Goal: Task Accomplishment & Management: Use online tool/utility

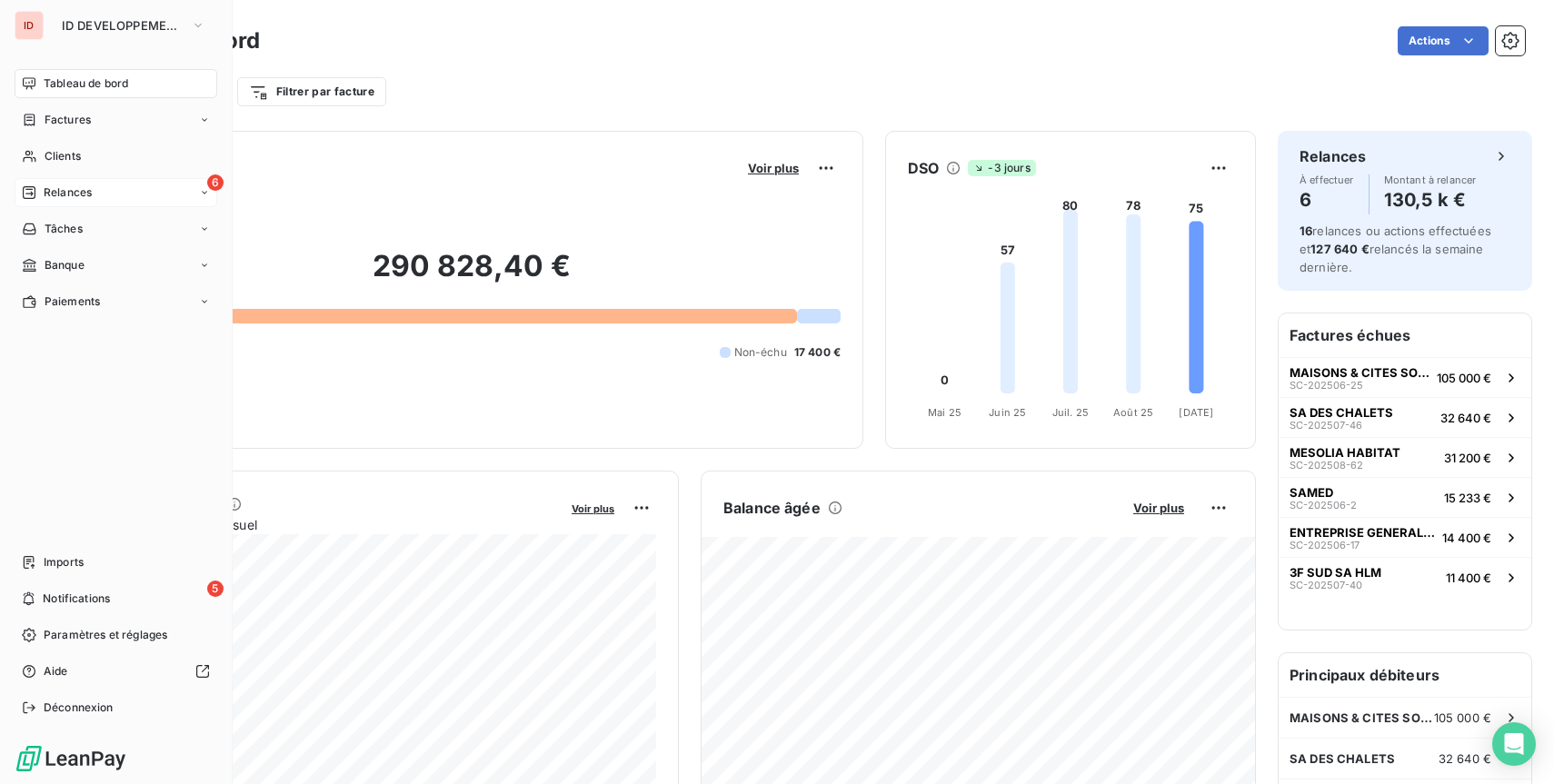
click at [30, 197] on icon at bounding box center [29, 193] width 15 height 15
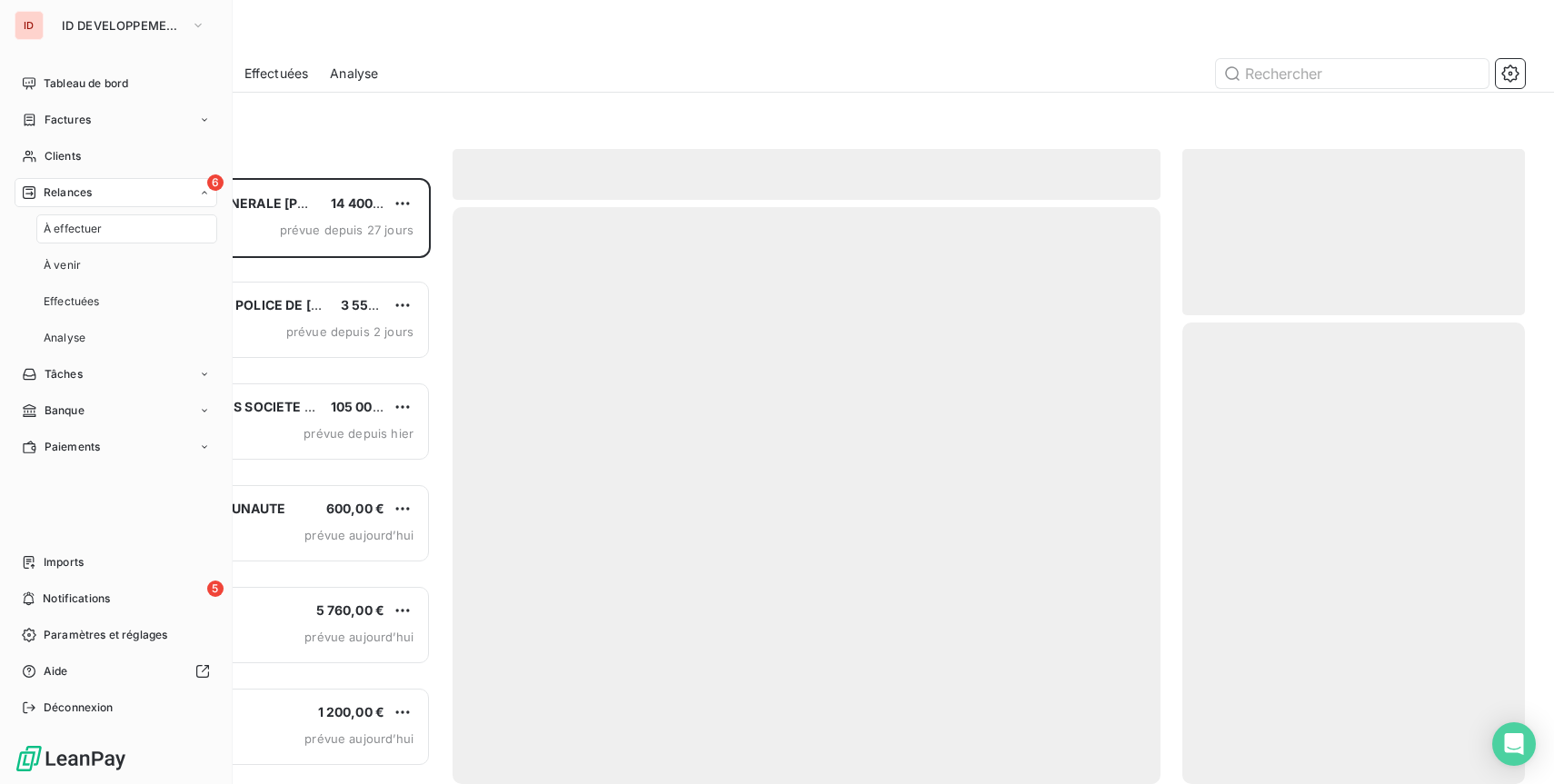
scroll to position [606, 343]
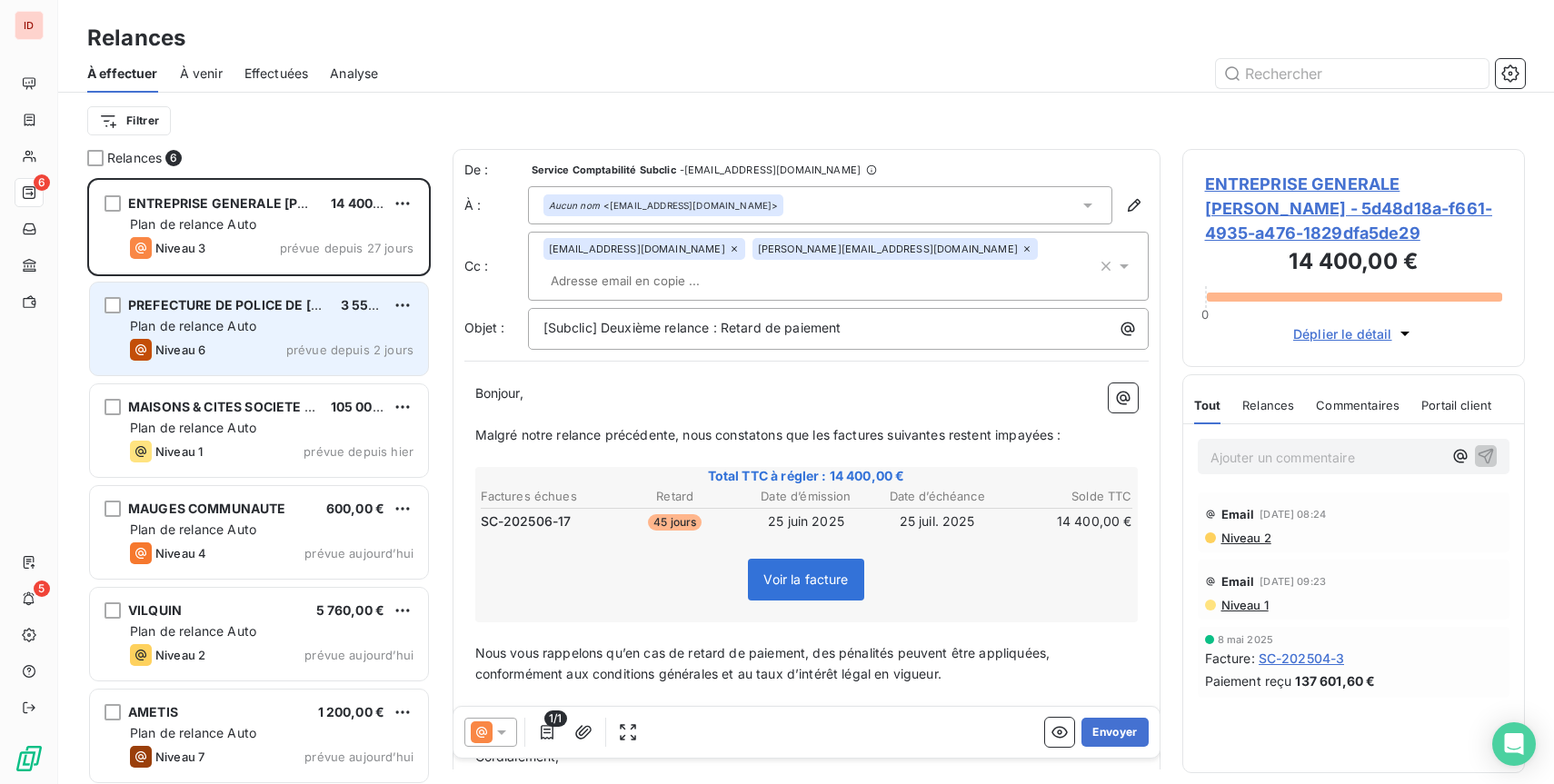
click at [314, 330] on div "Plan de relance Auto" at bounding box center [272, 326] width 284 height 18
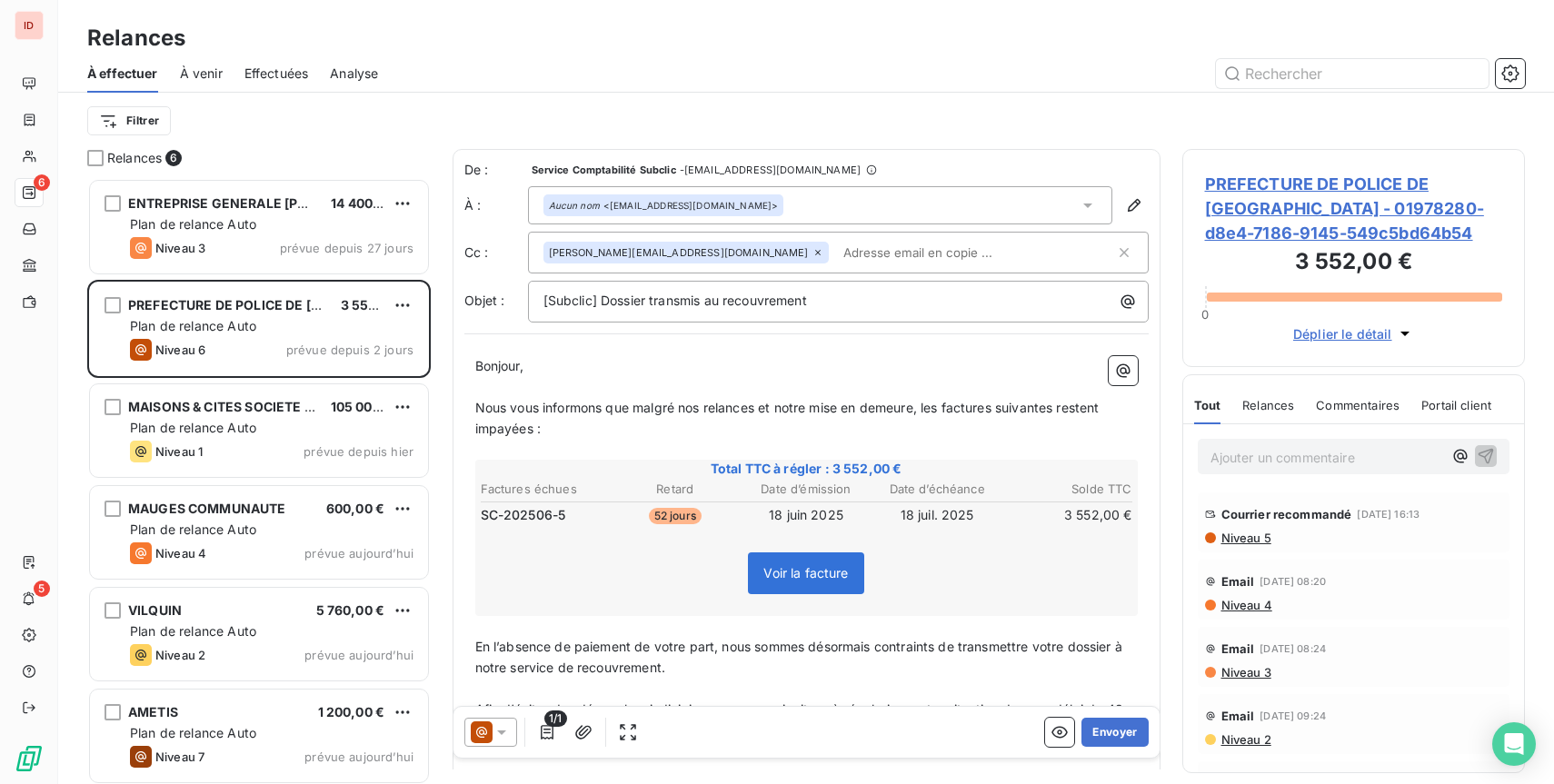
click at [836, 264] on input "text" at bounding box center [941, 253] width 210 height 27
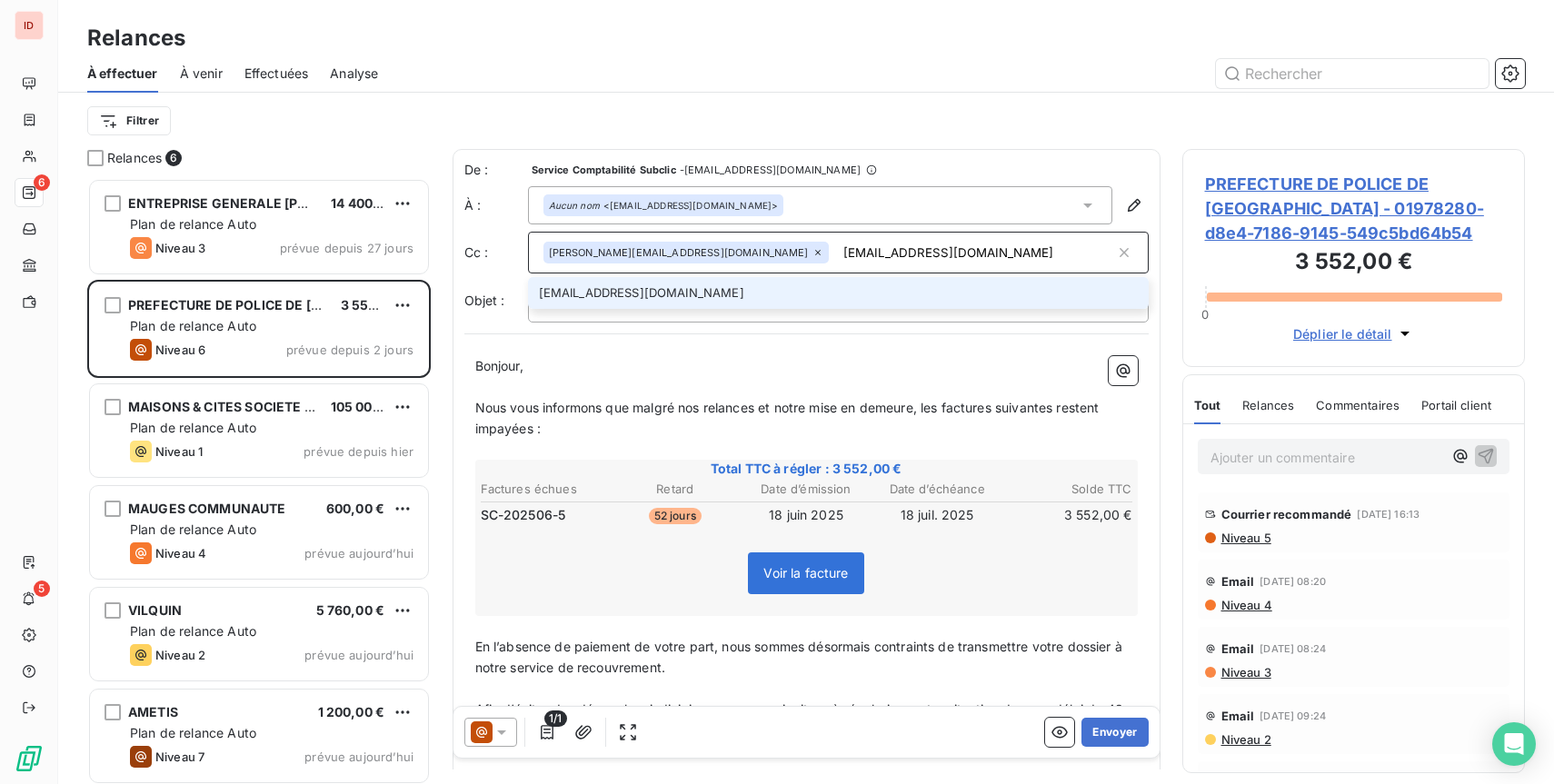
type input "[EMAIL_ADDRESS][DOMAIN_NAME]"
click at [628, 296] on li "[EMAIL_ADDRESS][DOMAIN_NAME]" at bounding box center [838, 293] width 621 height 32
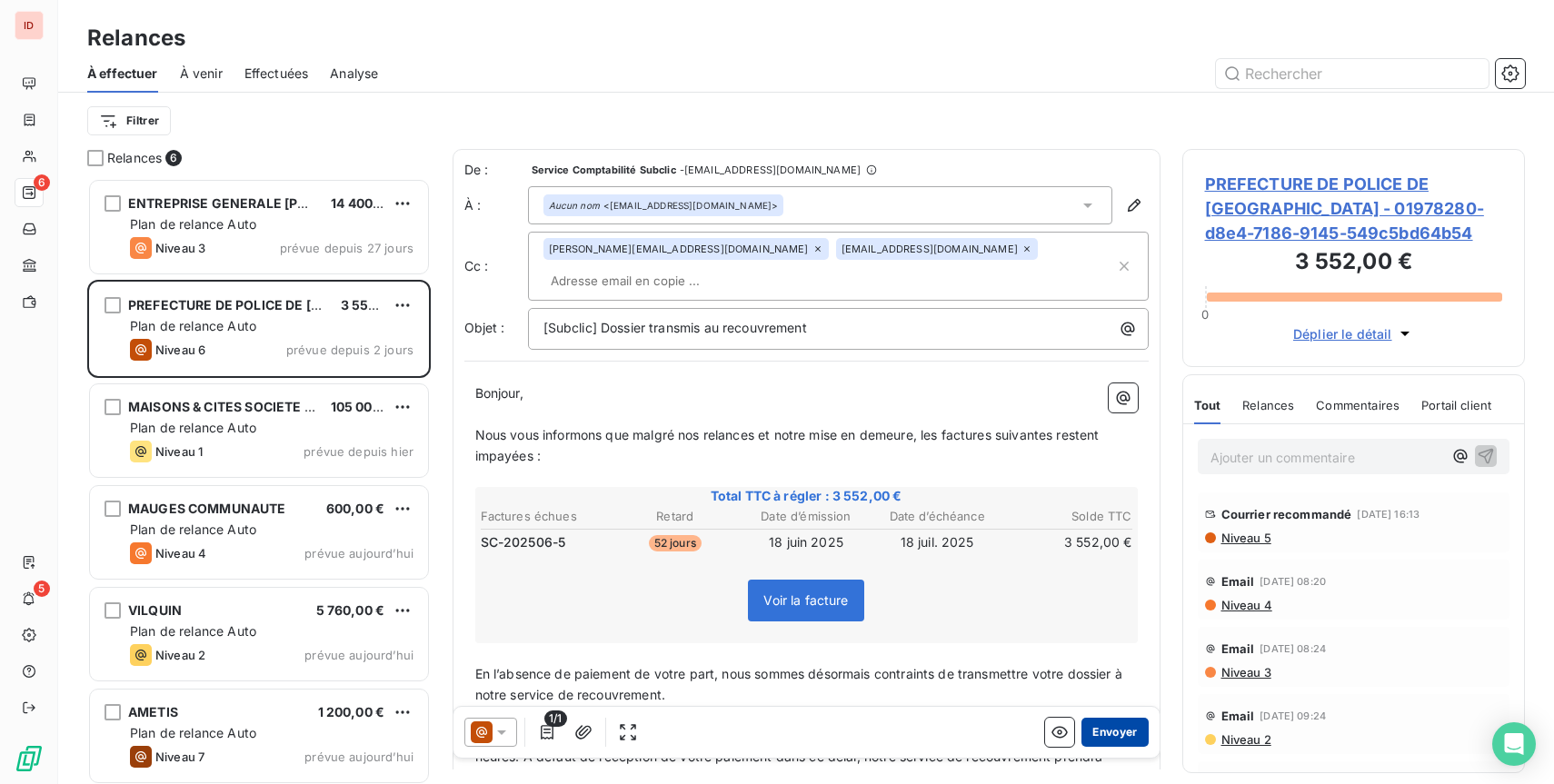
click at [1121, 733] on button "Envoyer" at bounding box center [1114, 732] width 66 height 29
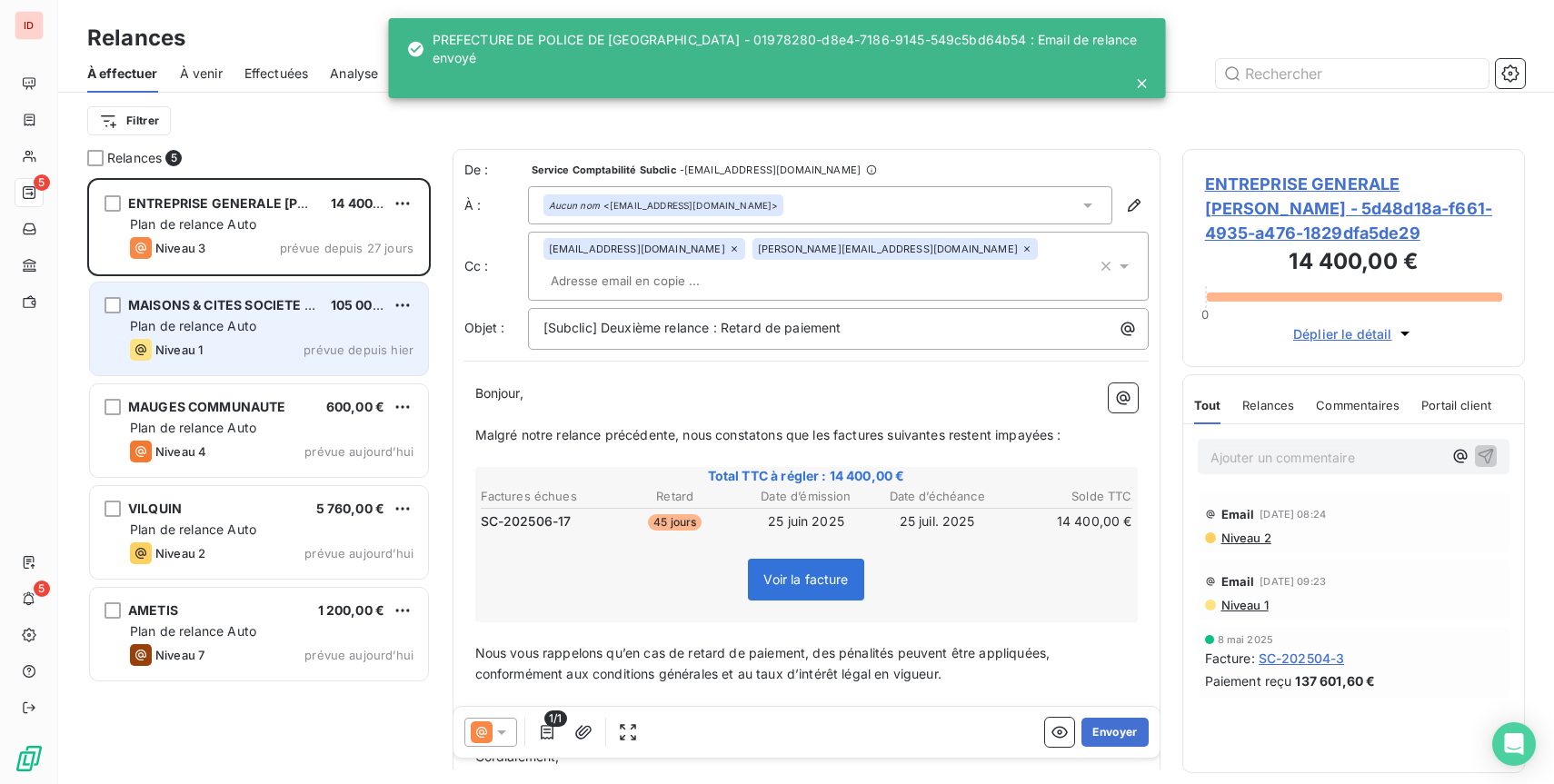
click at [309, 326] on div "Plan de relance Auto" at bounding box center [272, 326] width 284 height 18
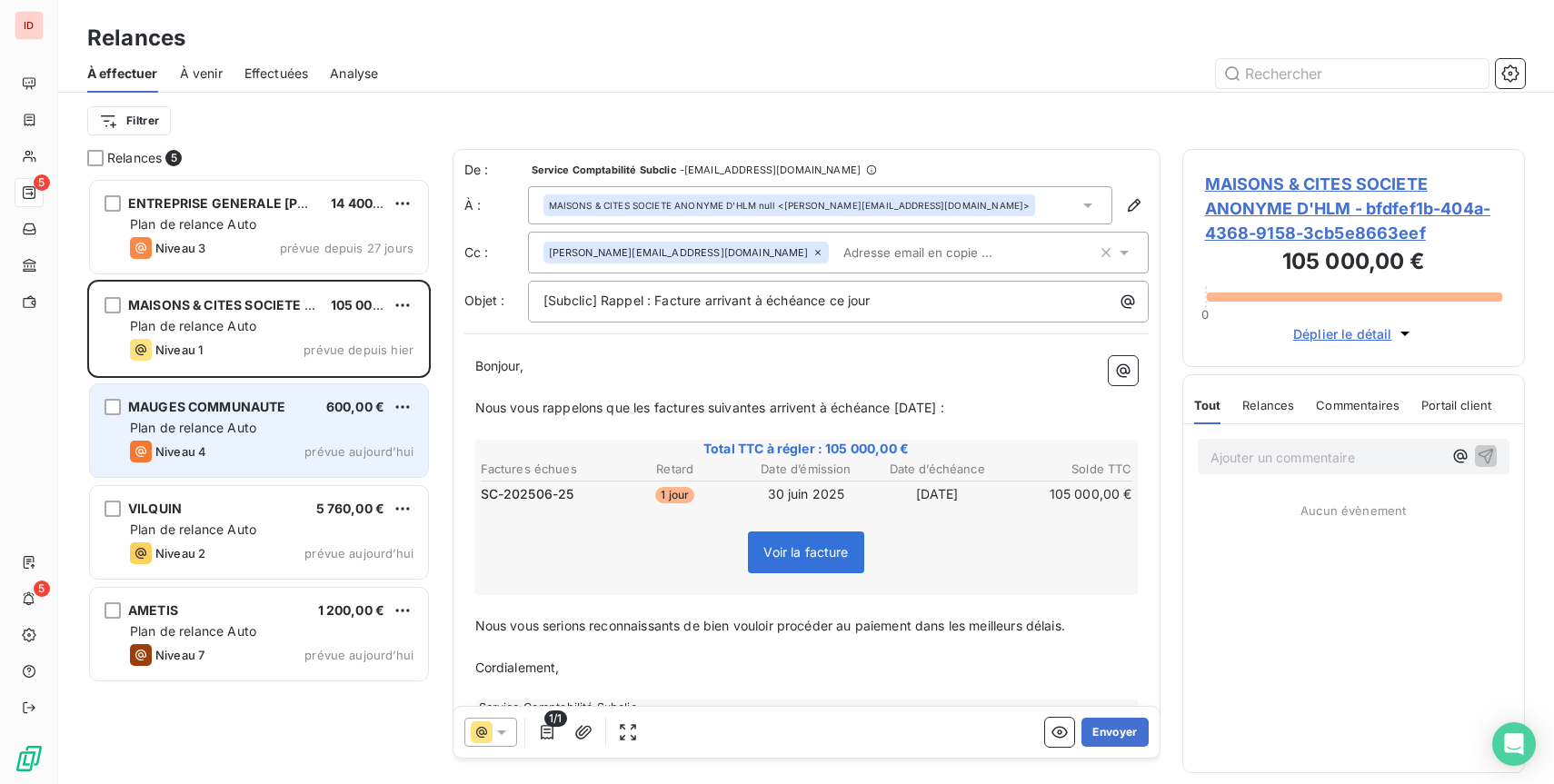
click at [280, 423] on div "Plan de relance Auto" at bounding box center [272, 428] width 284 height 18
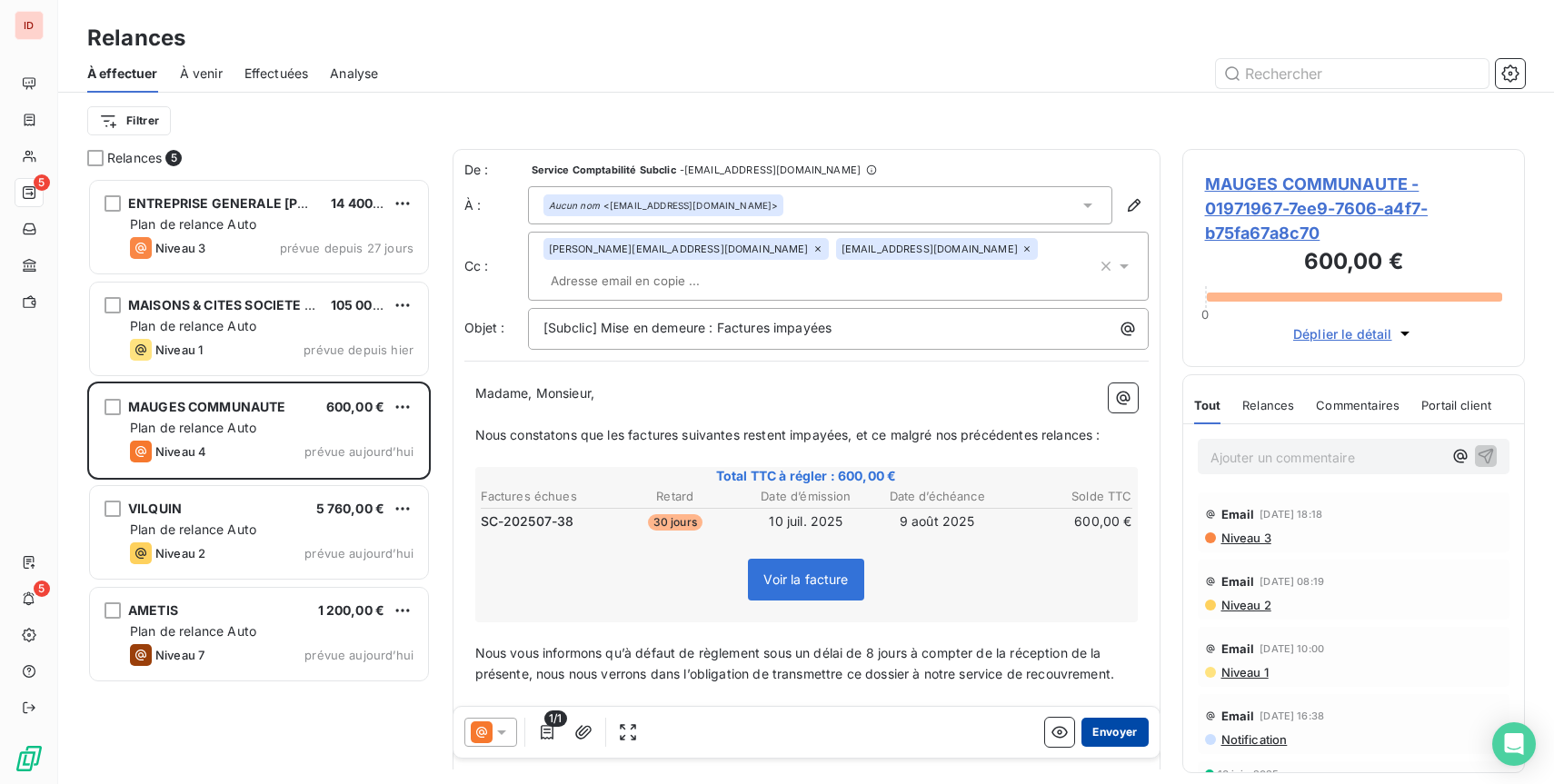
click at [1139, 730] on button "Envoyer" at bounding box center [1114, 732] width 66 height 29
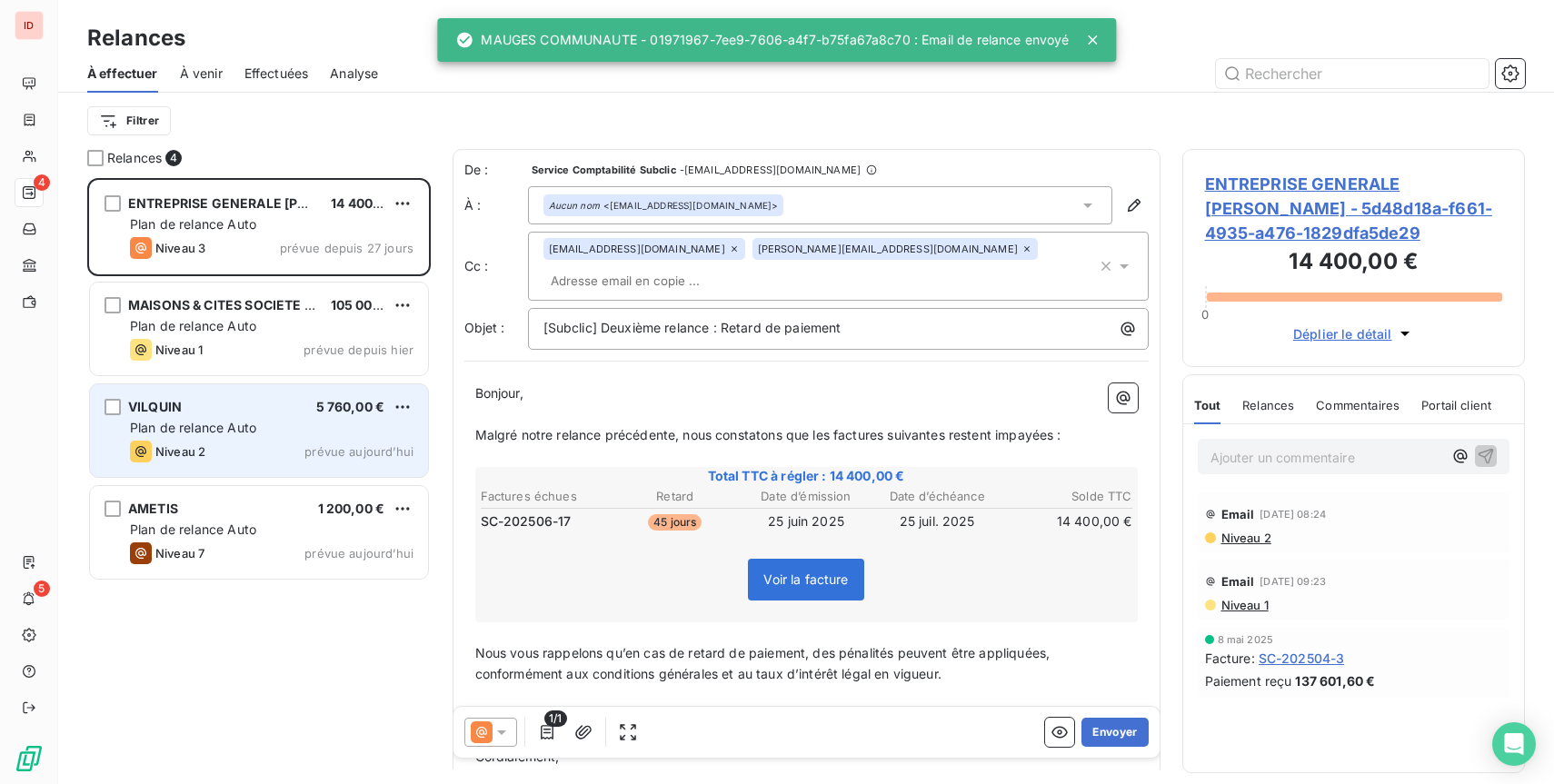
click at [294, 439] on div "VILQUIN 5 760,00 € Plan de relance Auto Niveau 2 prévue [DATE]" at bounding box center [259, 431] width 338 height 93
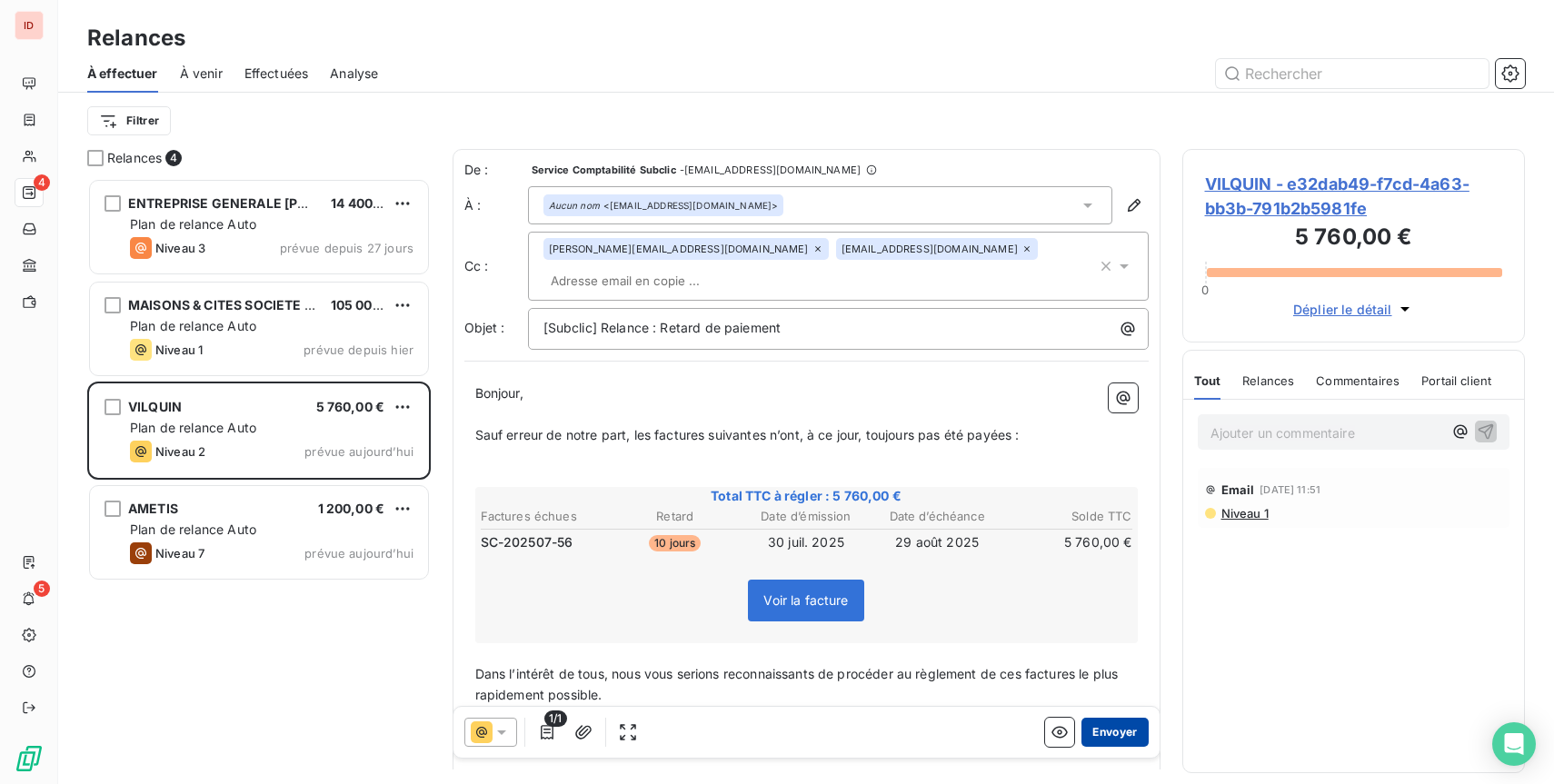
click at [1122, 733] on button "Envoyer" at bounding box center [1114, 732] width 66 height 29
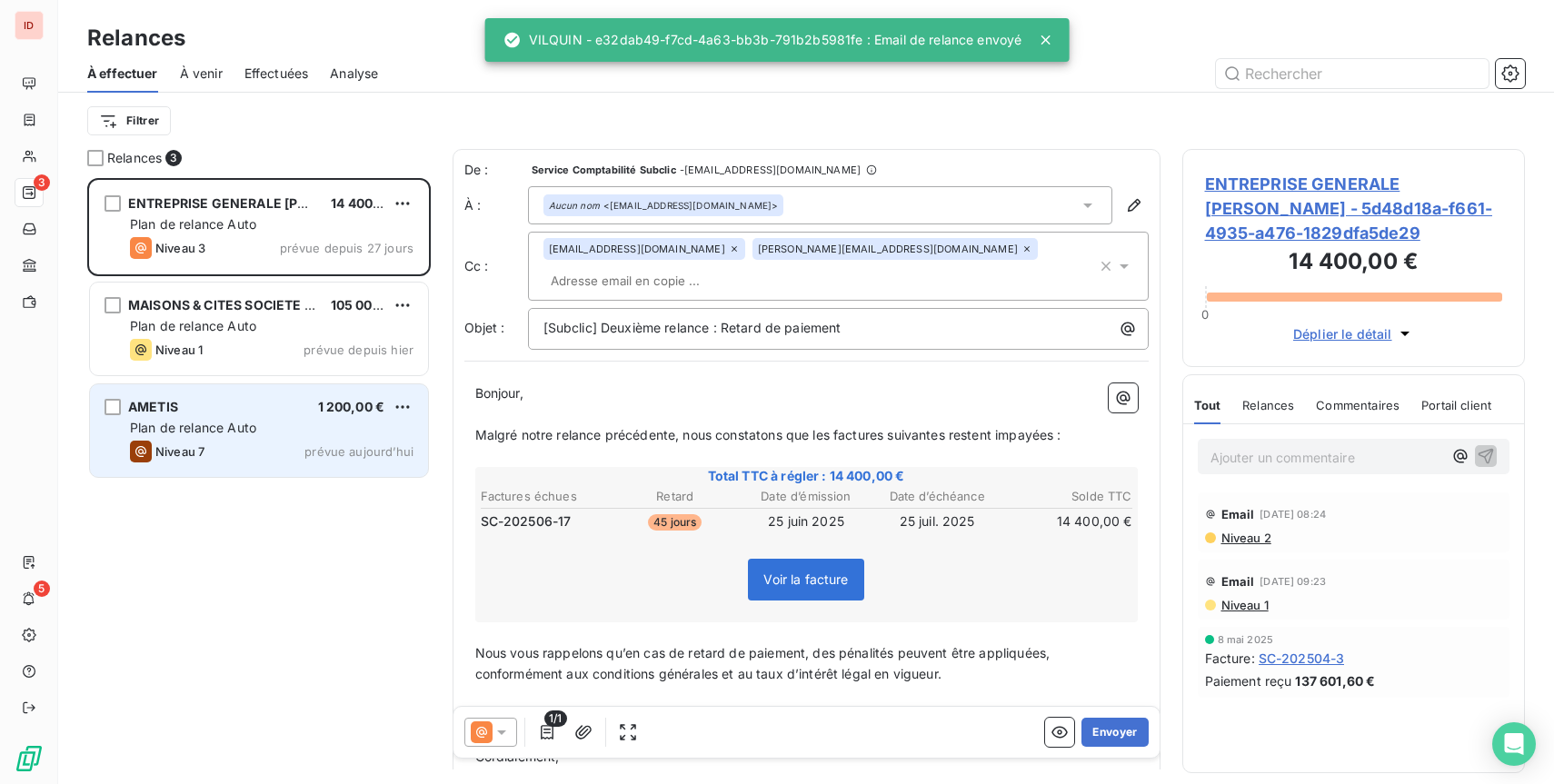
click at [236, 403] on div "AMETIS 1 200,00 €" at bounding box center [272, 407] width 284 height 16
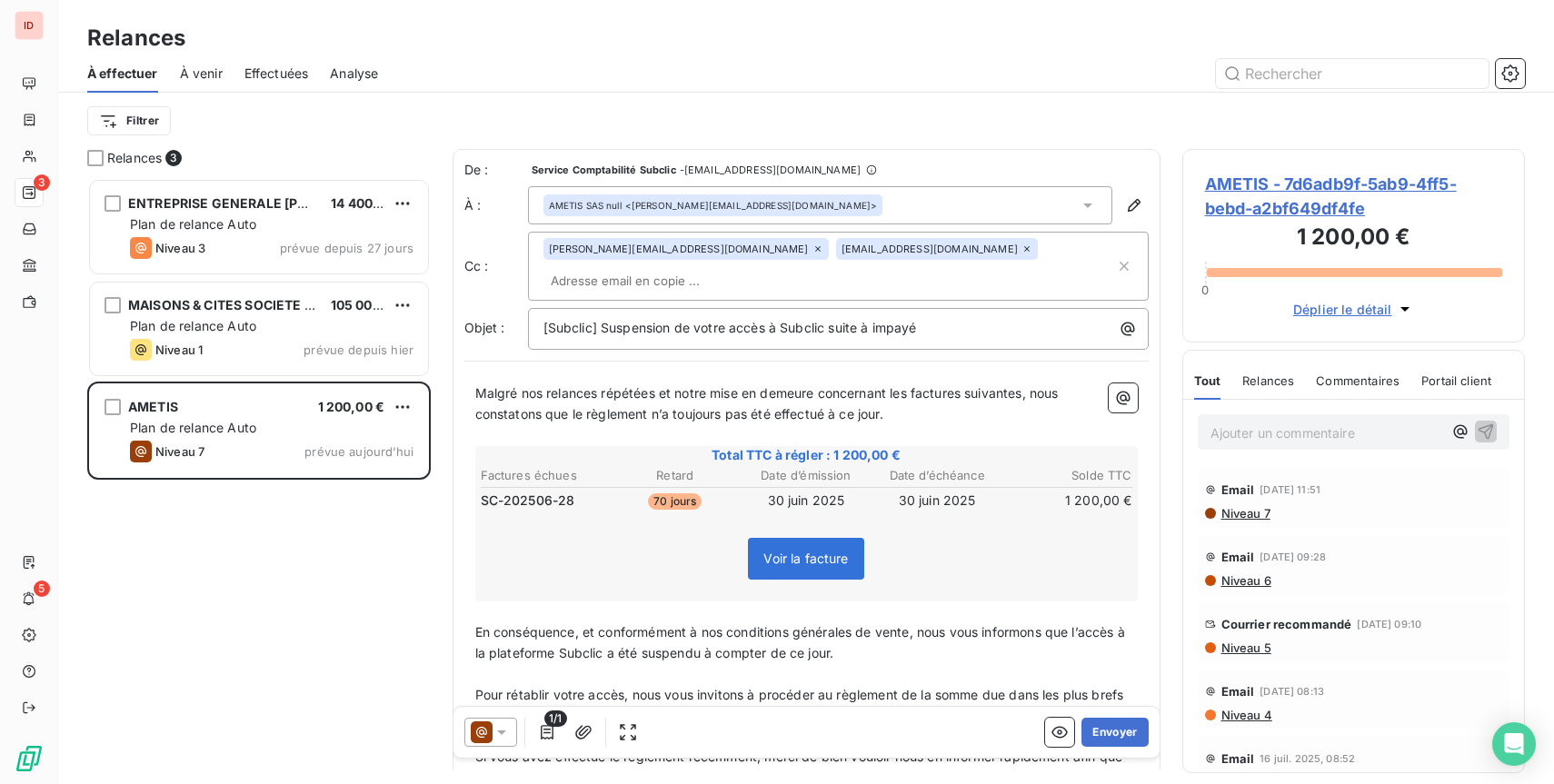
click at [753, 267] on input "text" at bounding box center [648, 281] width 210 height 27
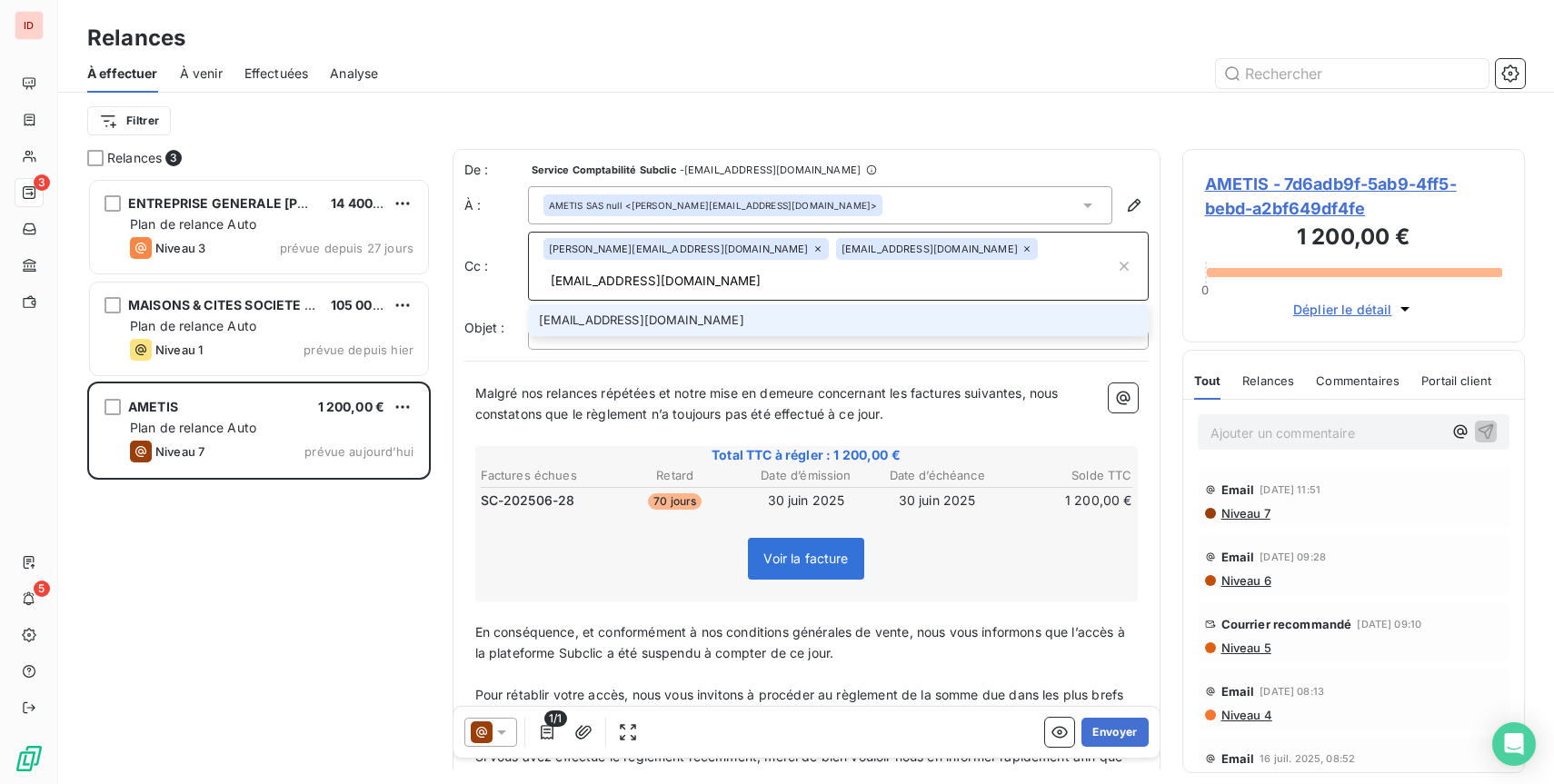
type input "[EMAIL_ADDRESS][DOMAIN_NAME]"
click at [692, 304] on li "[EMAIL_ADDRESS][DOMAIN_NAME]" at bounding box center [838, 320] width 621 height 32
type input "[EMAIL_ADDRESS][DOMAIN_NAME]"
click at [802, 322] on li "[EMAIL_ADDRESS][DOMAIN_NAME]" at bounding box center [838, 320] width 621 height 32
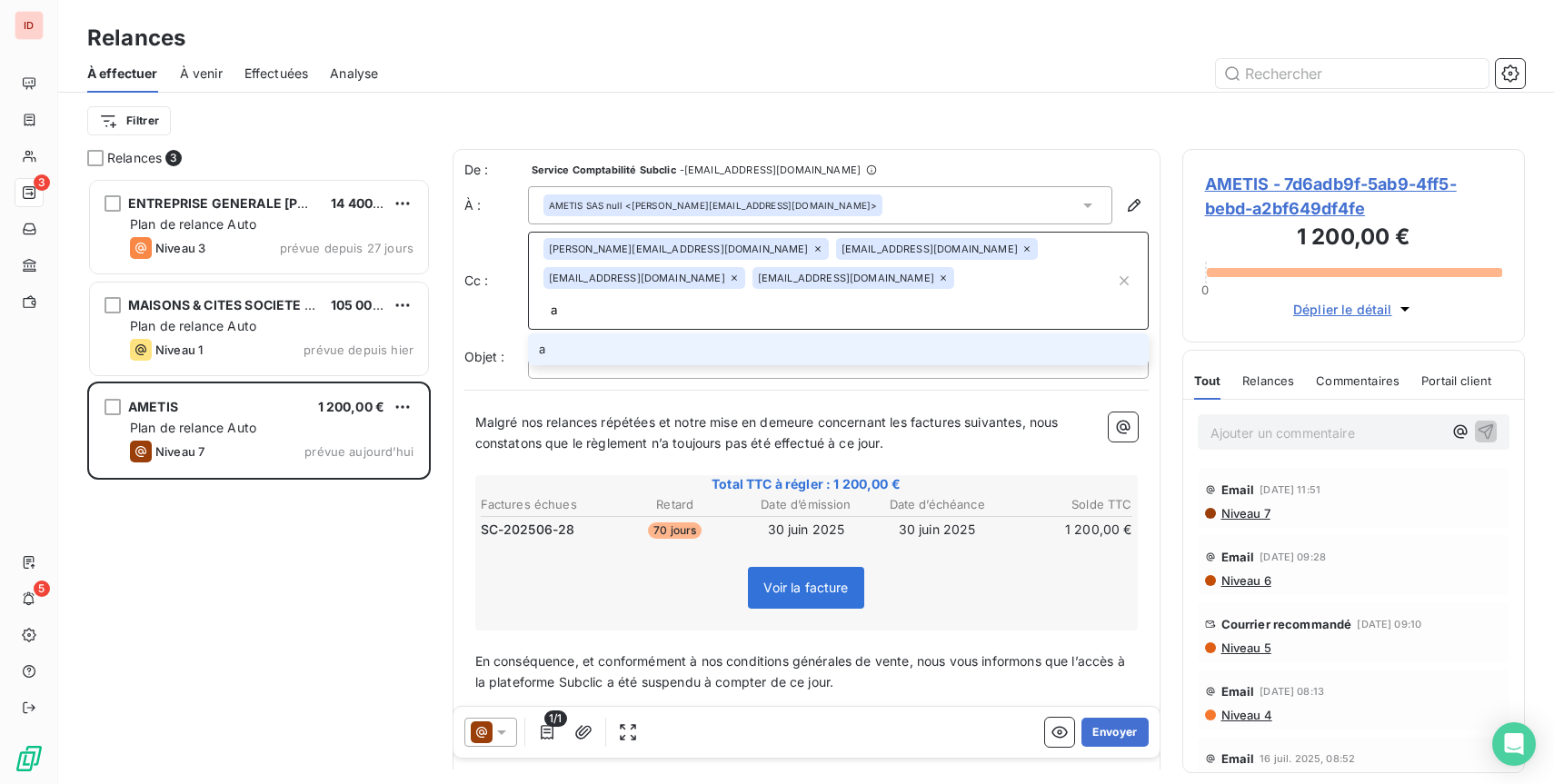
type input "a"
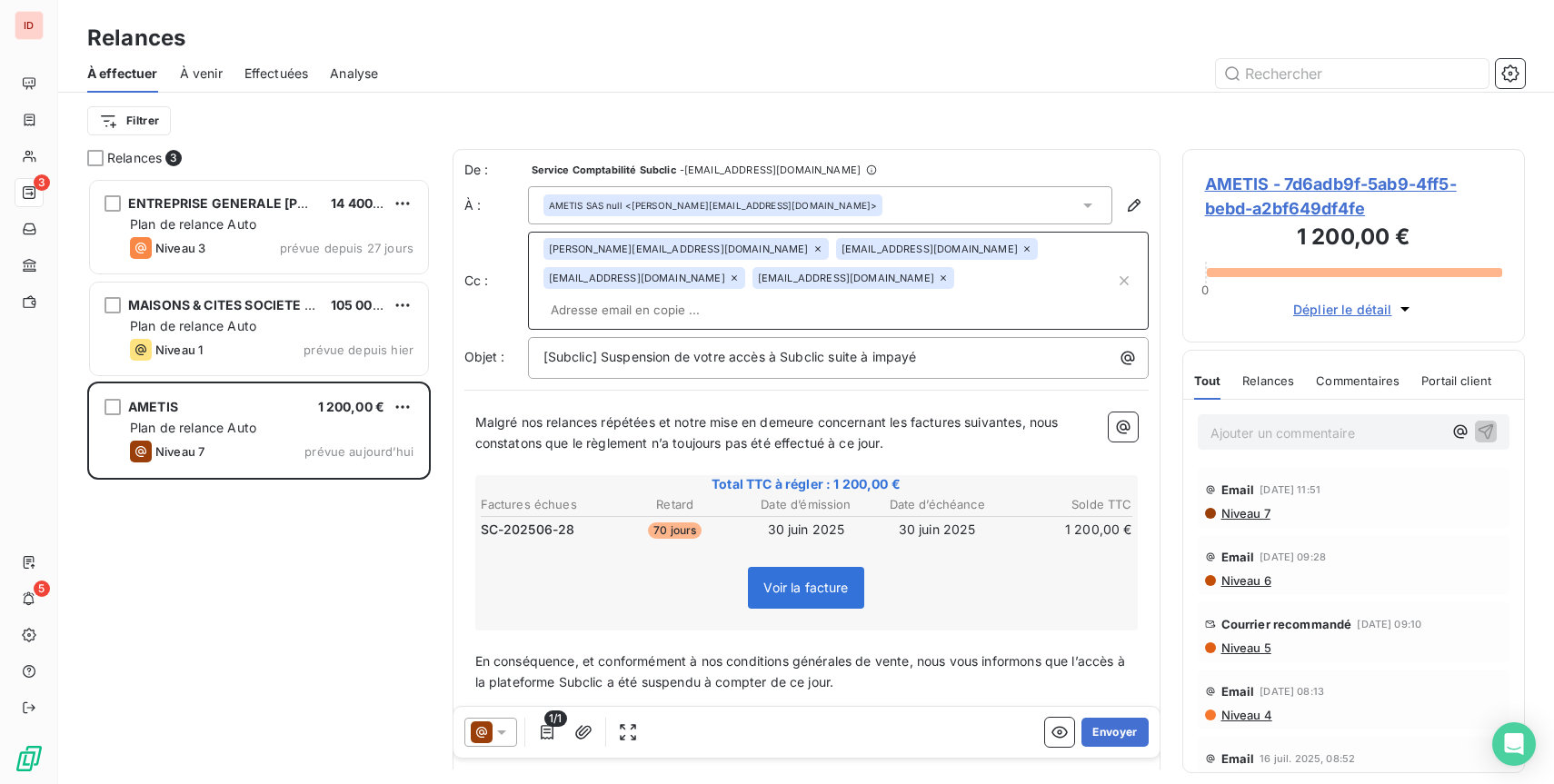
paste input "[EMAIL_ADDRESS][DOMAIN_NAME]"
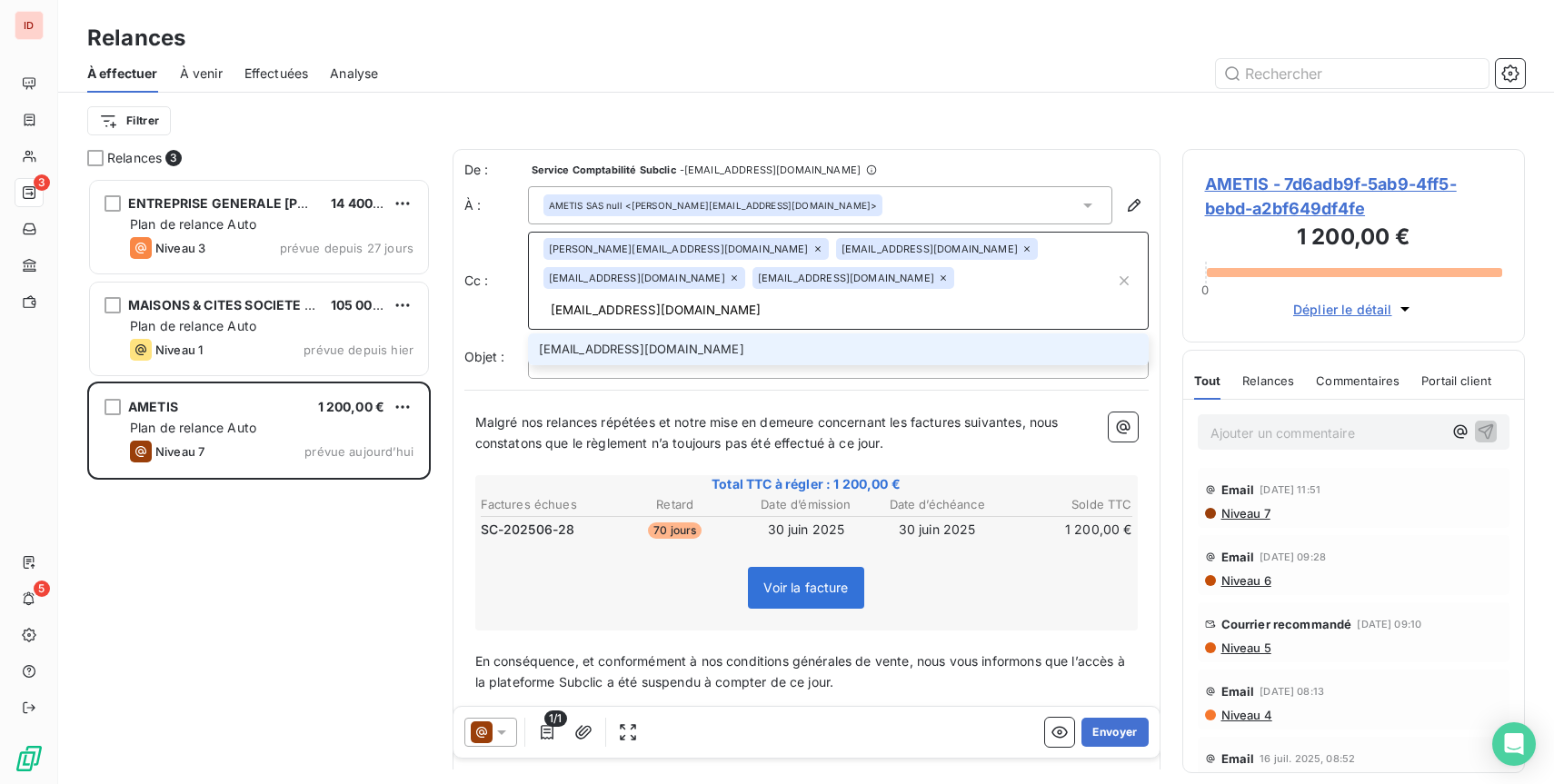
type input "[EMAIL_ADDRESS][DOMAIN_NAME]"
click at [678, 333] on li "[EMAIL_ADDRESS][DOMAIN_NAME]" at bounding box center [838, 349] width 621 height 32
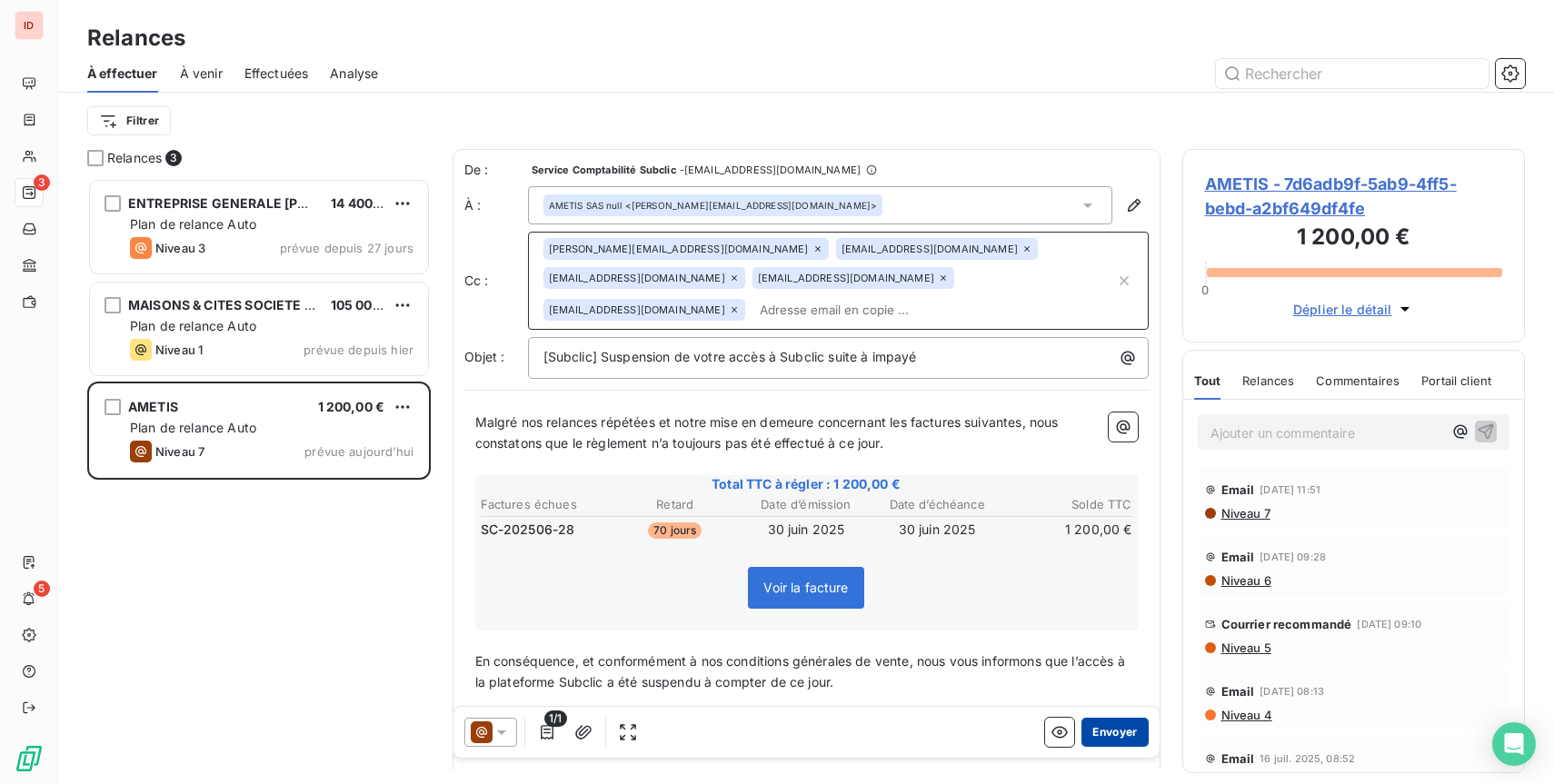
click at [1132, 739] on button "Envoyer" at bounding box center [1114, 732] width 66 height 29
